Goal: Information Seeking & Learning: Learn about a topic

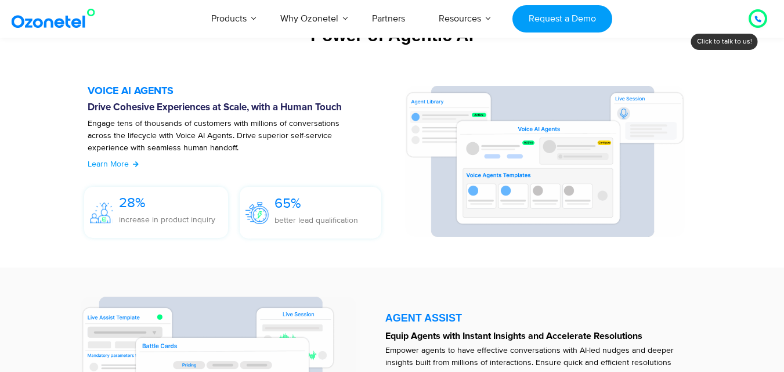
scroll to position [1318, 0]
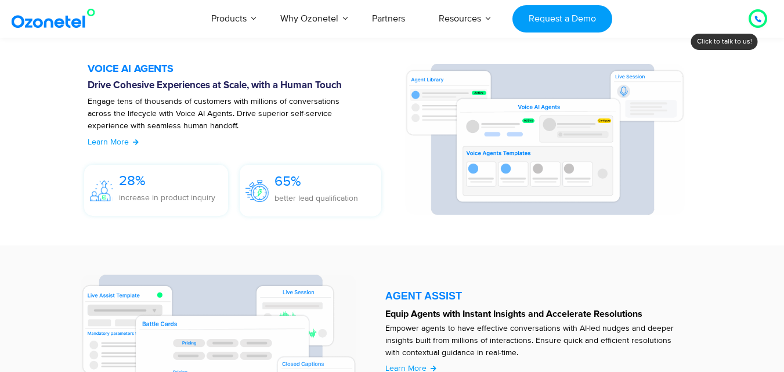
click at [112, 140] on span "Learn More" at bounding box center [108, 142] width 41 height 10
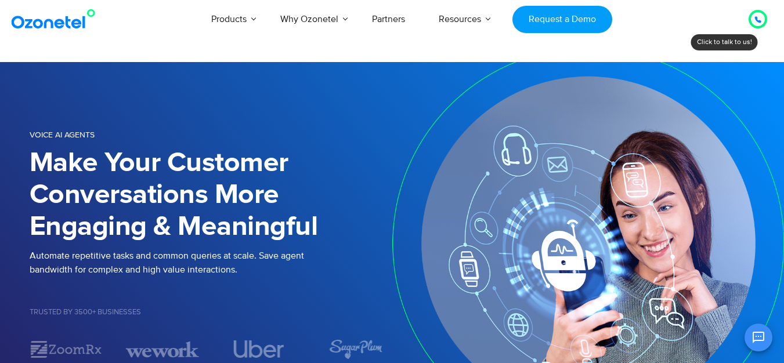
drag, startPoint x: 790, startPoint y: 45, endPoint x: 780, endPoint y: 39, distance: 11.2
